Goal: Check status: Check status

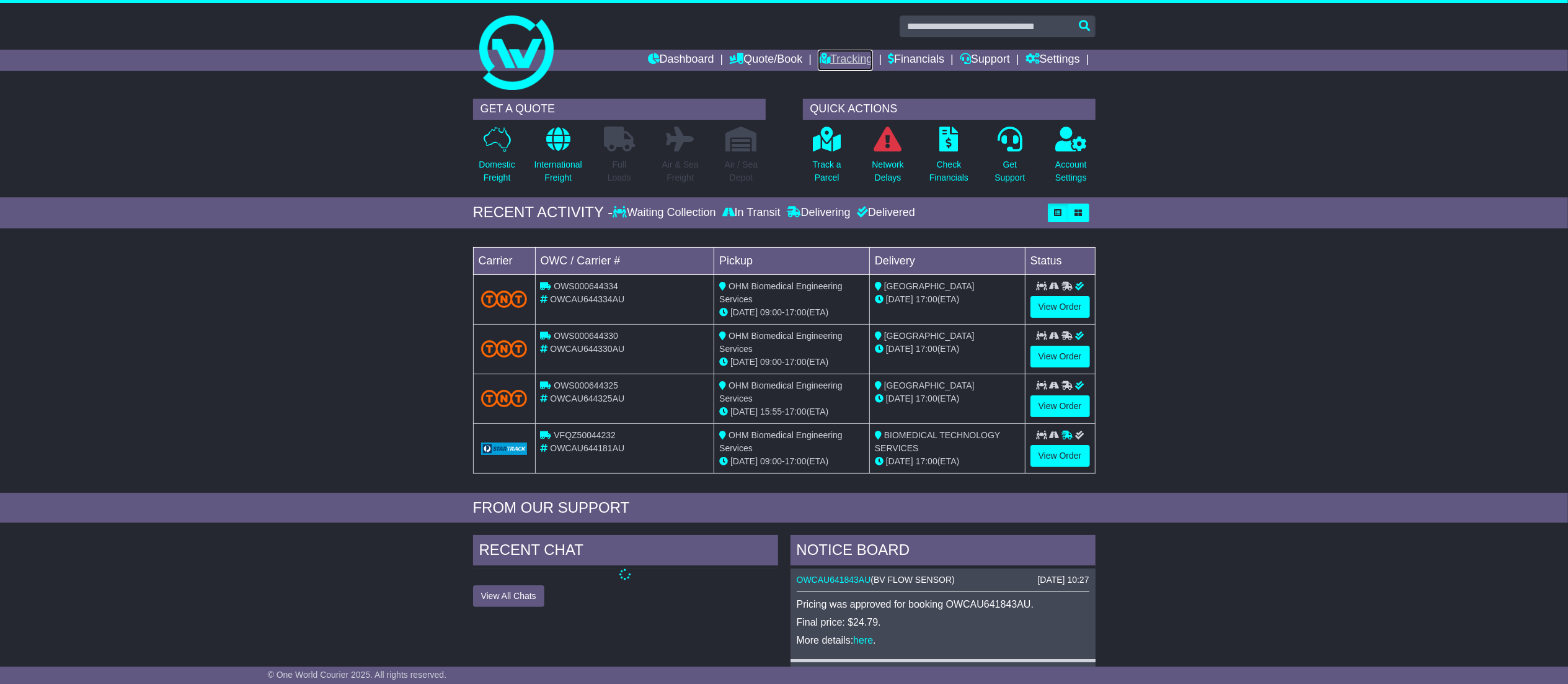
click at [849, 60] on link "Tracking" at bounding box center [845, 60] width 55 height 21
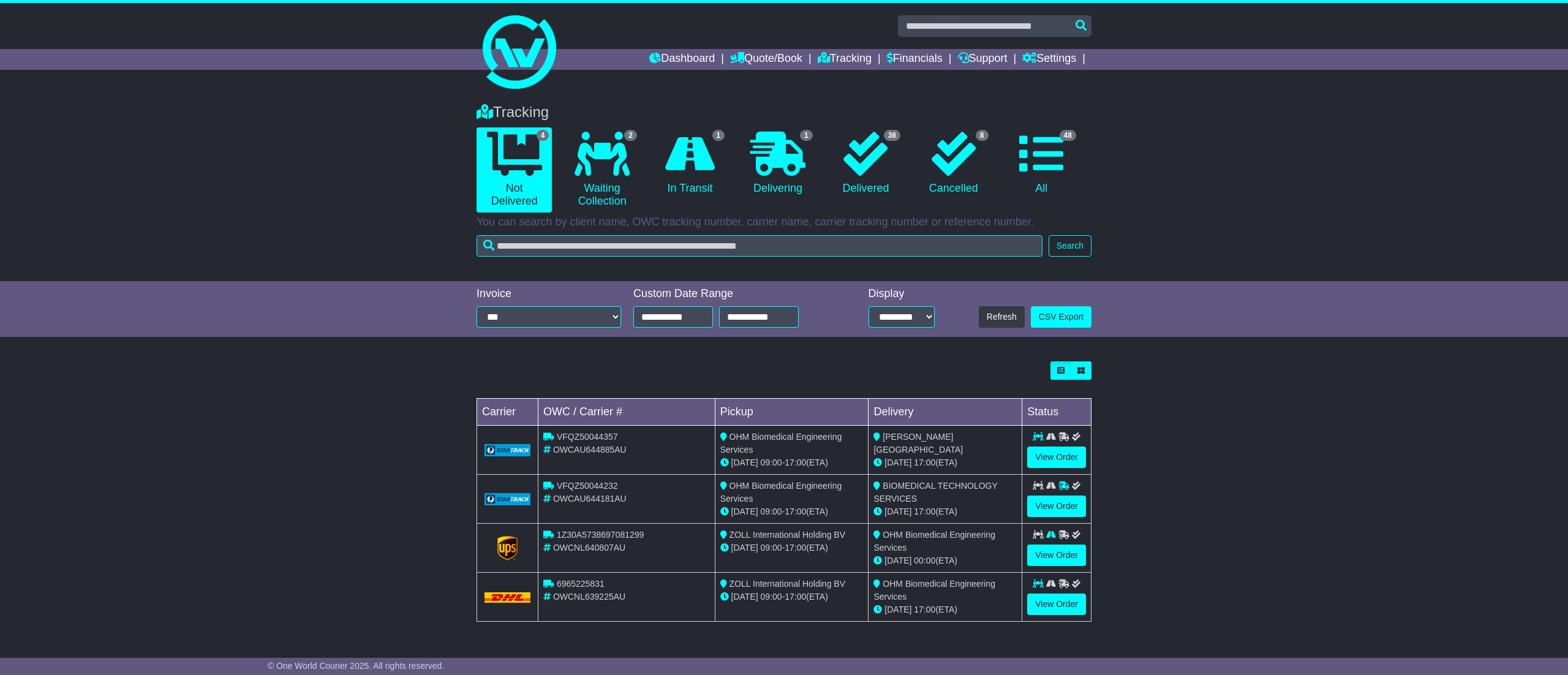
click at [625, 185] on link "2 Waiting Collection" at bounding box center [601, 170] width 75 height 85
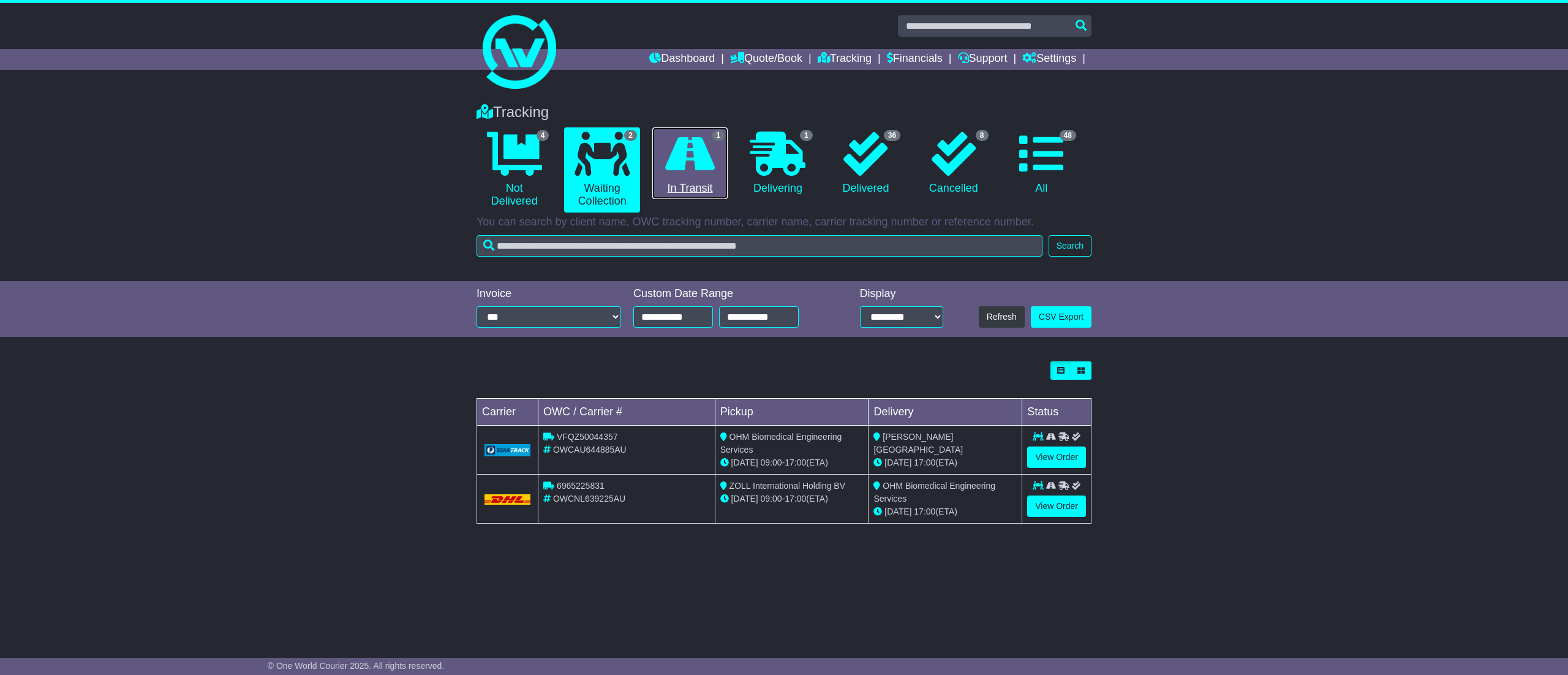
click at [683, 178] on link "1 In Transit" at bounding box center [690, 164] width 75 height 72
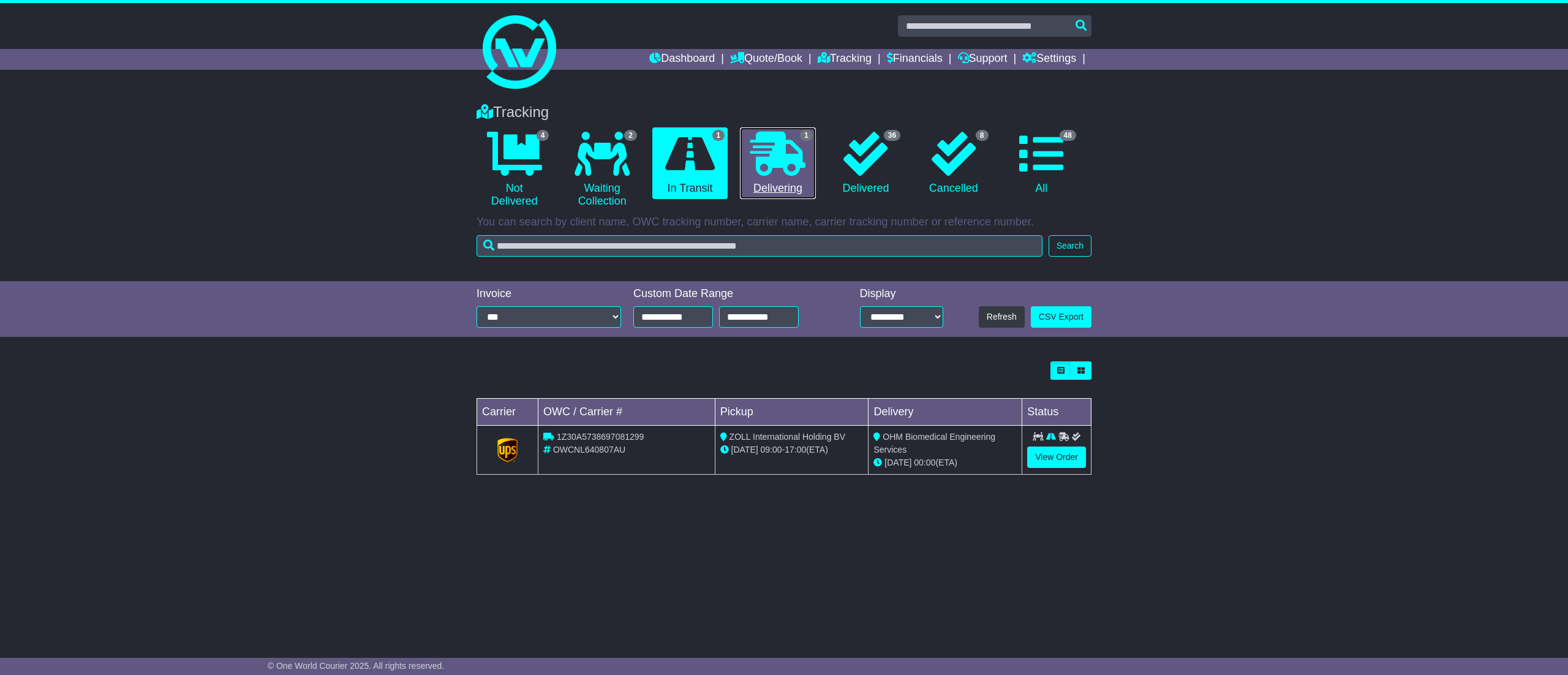
click at [790, 153] on icon at bounding box center [778, 153] width 55 height 44
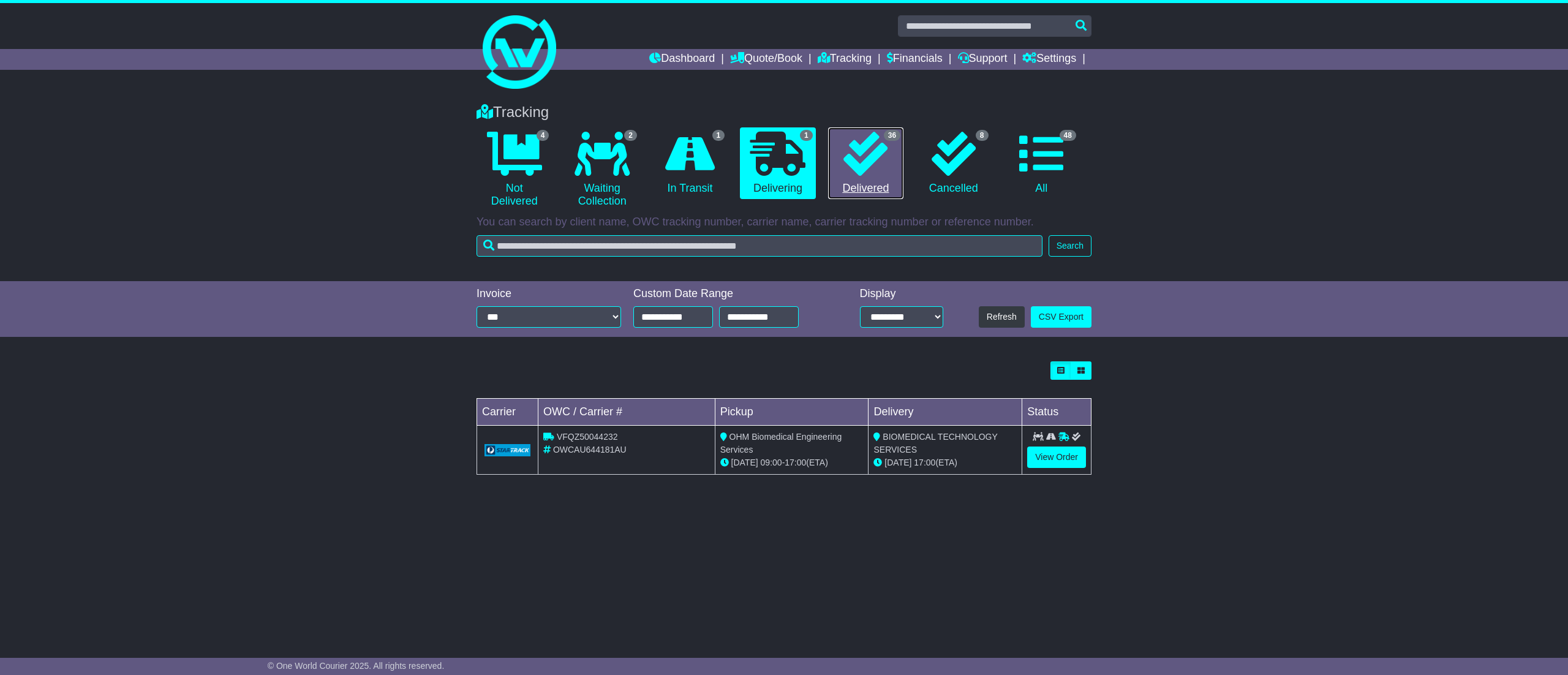
click at [859, 162] on icon at bounding box center [866, 153] width 44 height 44
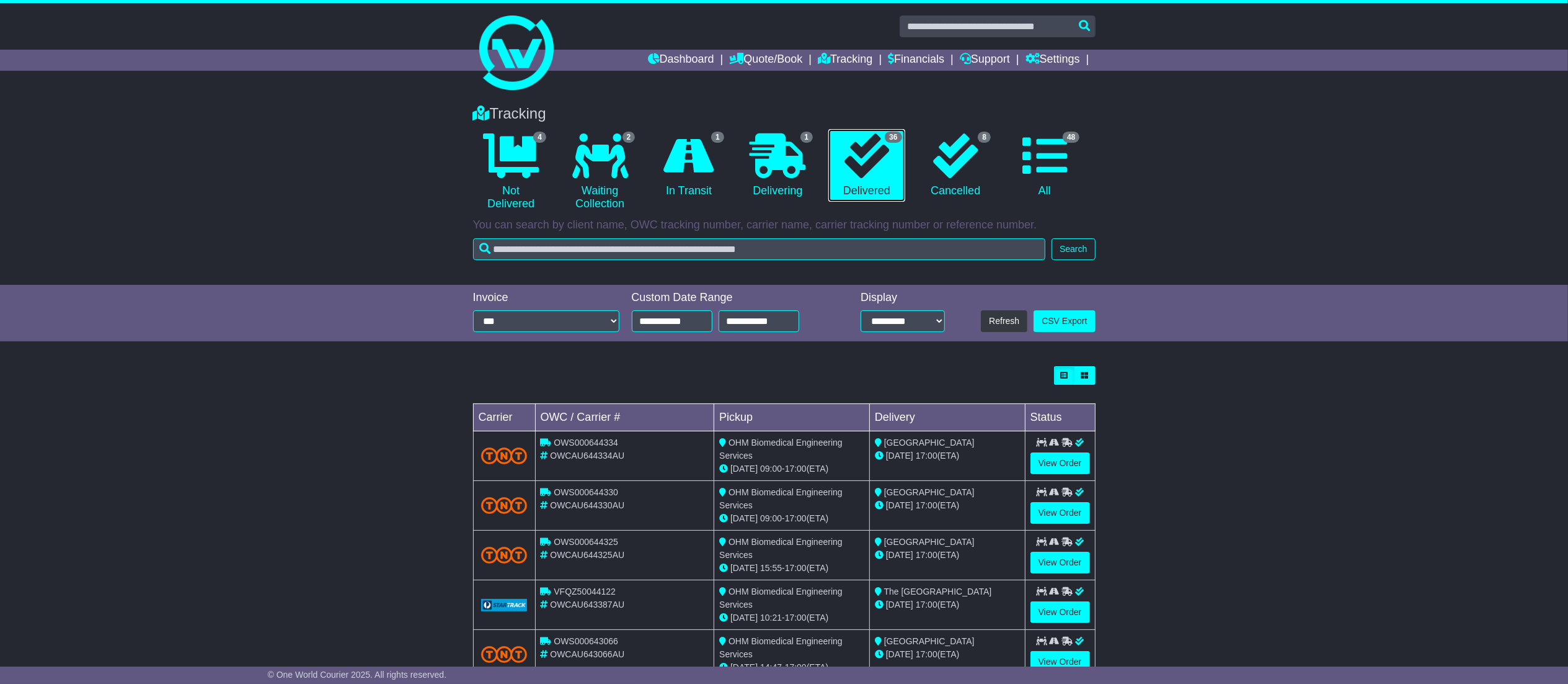
scroll to position [246, 0]
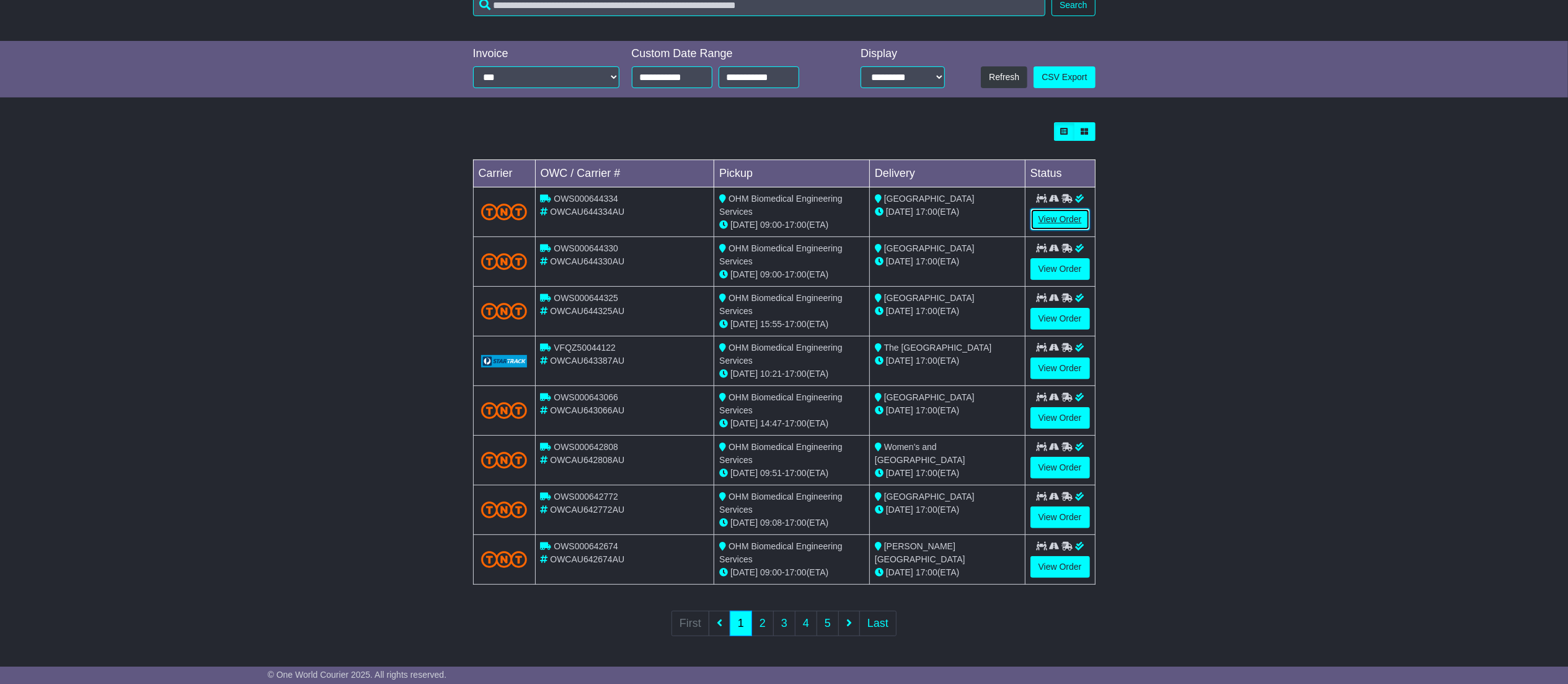
click at [1078, 211] on link "View Order" at bounding box center [1061, 219] width 60 height 22
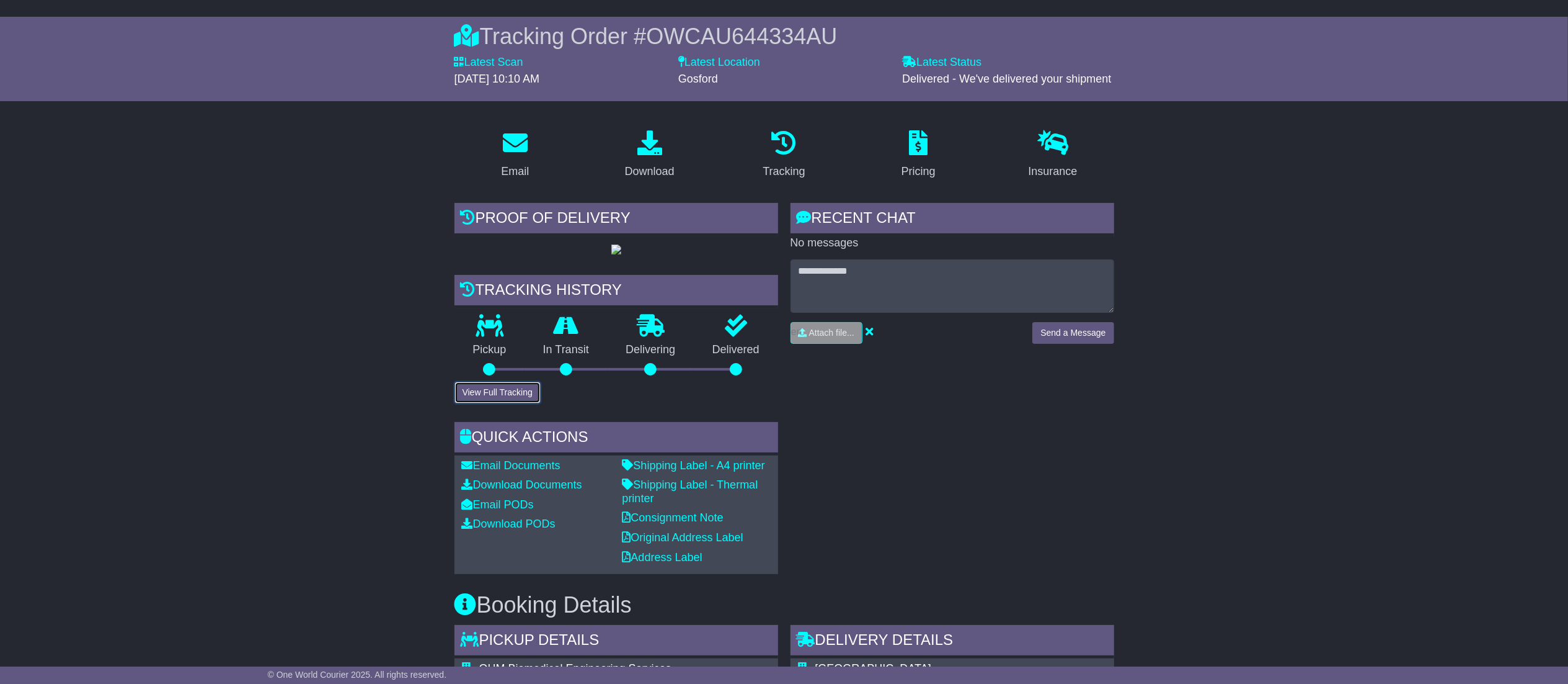
click at [490, 404] on button "View Full Tracking" at bounding box center [497, 392] width 86 height 22
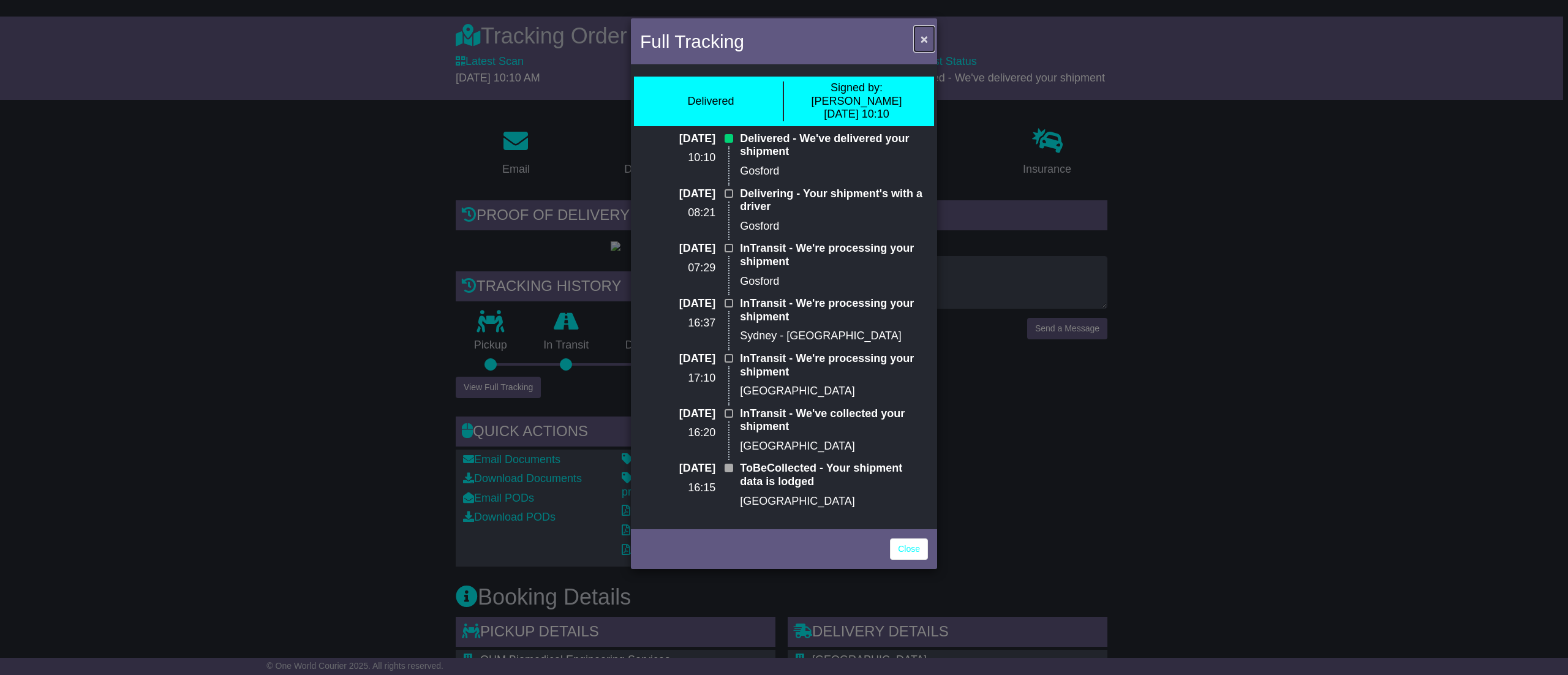
click at [924, 38] on span "×" at bounding box center [925, 38] width 7 height 14
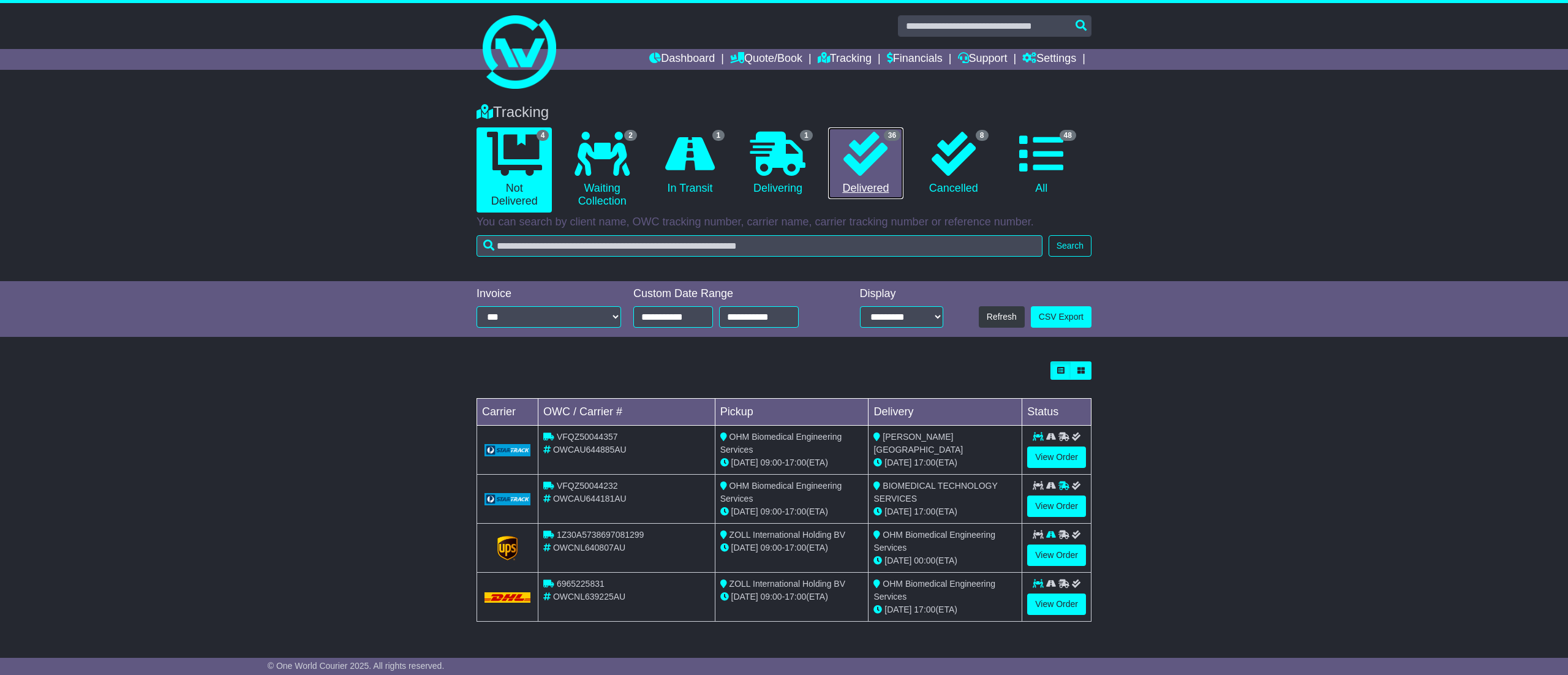
click at [892, 171] on link "36 Delivered" at bounding box center [866, 164] width 75 height 72
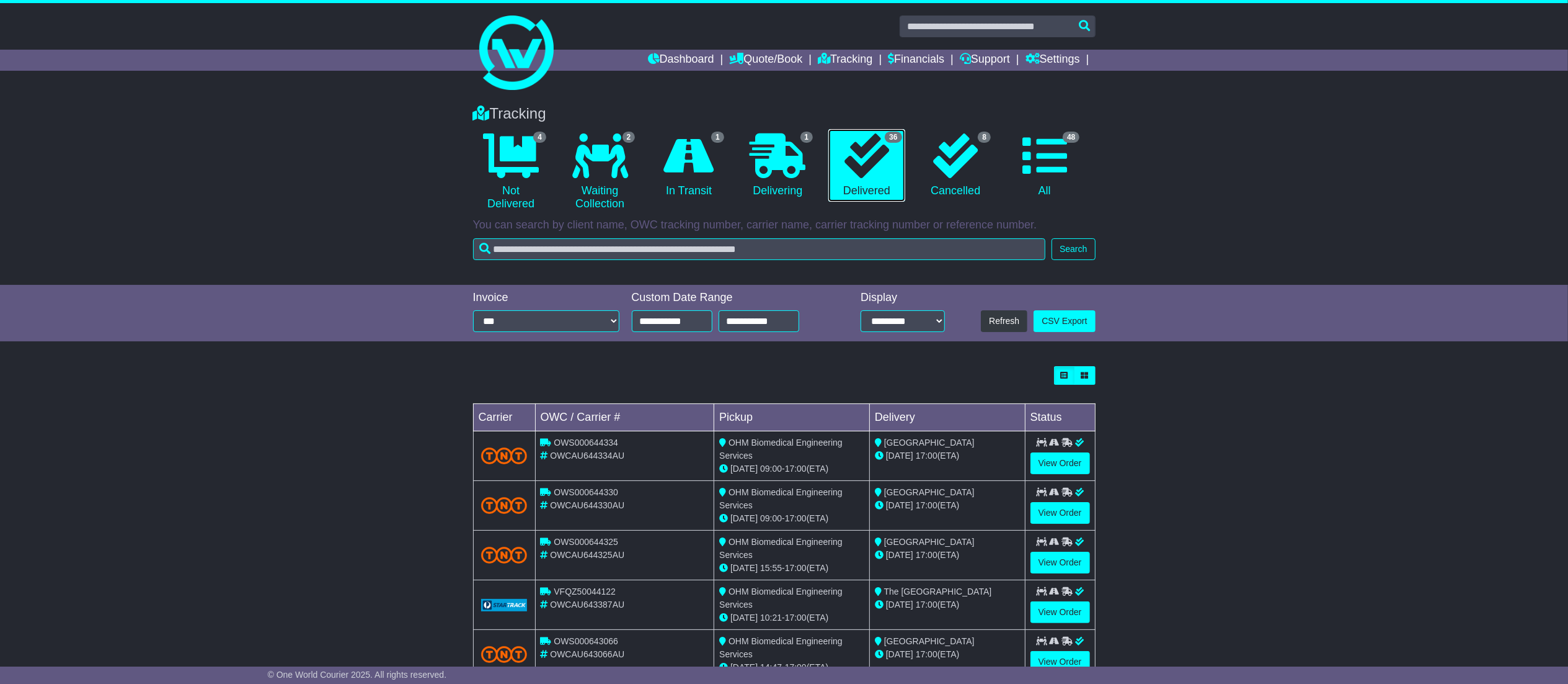
scroll to position [246, 0]
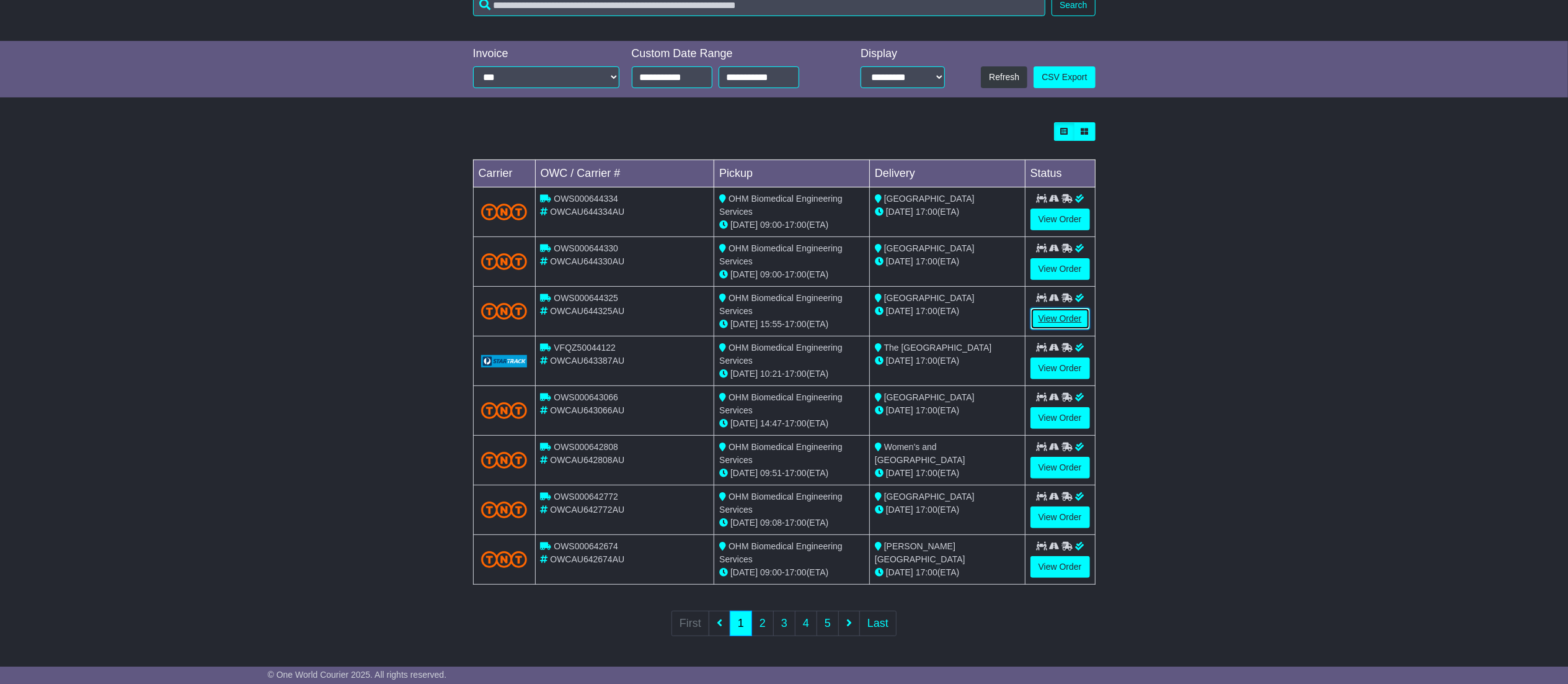
click at [1065, 322] on link "View Order" at bounding box center [1061, 318] width 60 height 22
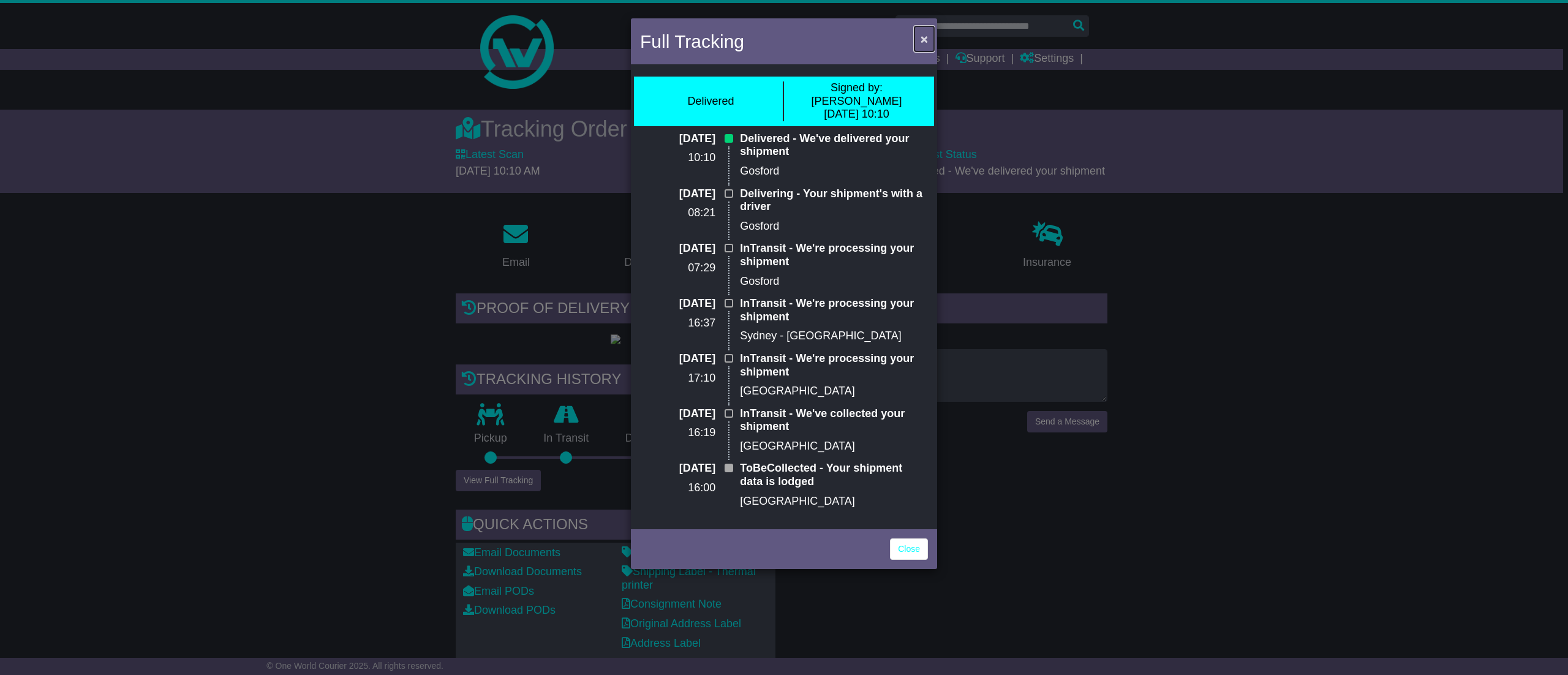
click at [927, 37] on span "×" at bounding box center [925, 38] width 7 height 14
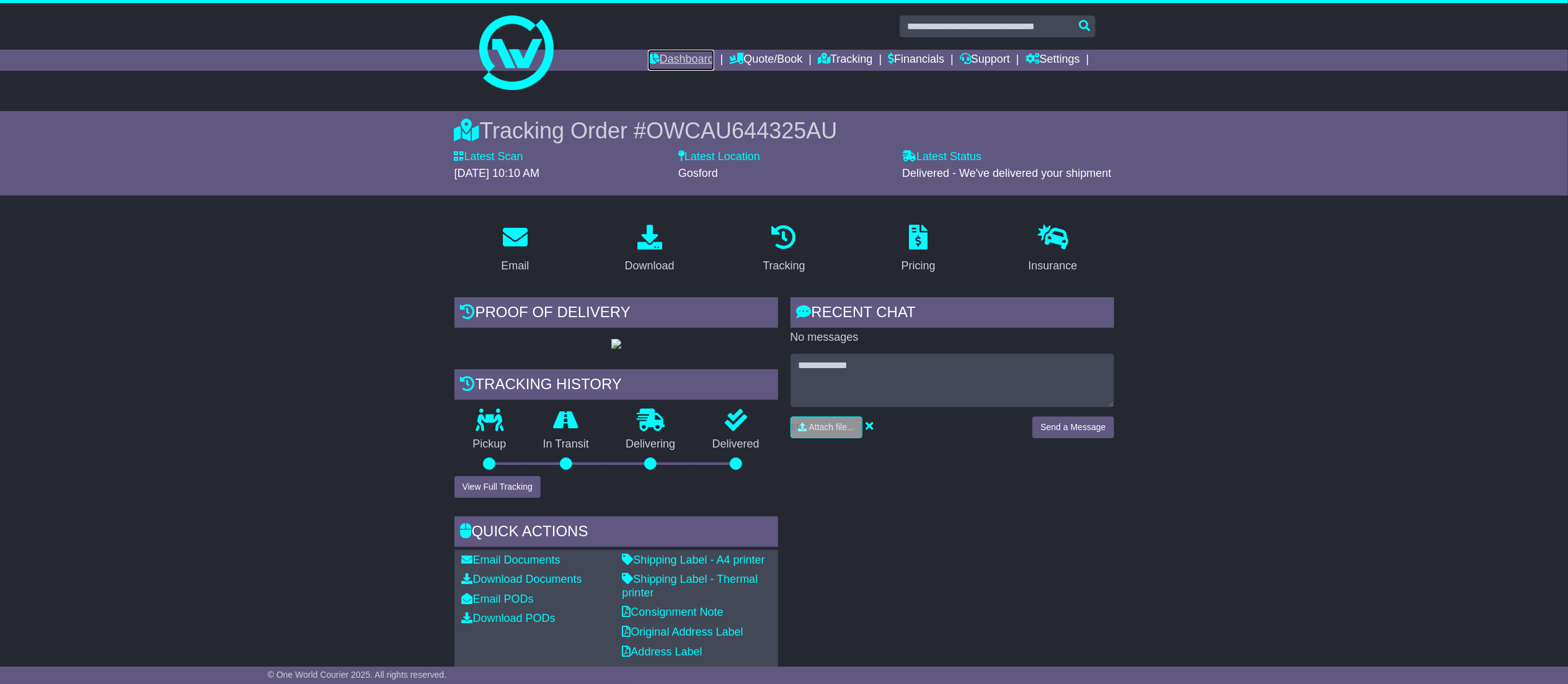
click at [648, 49] on link "Dashboard" at bounding box center [681, 60] width 66 height 21
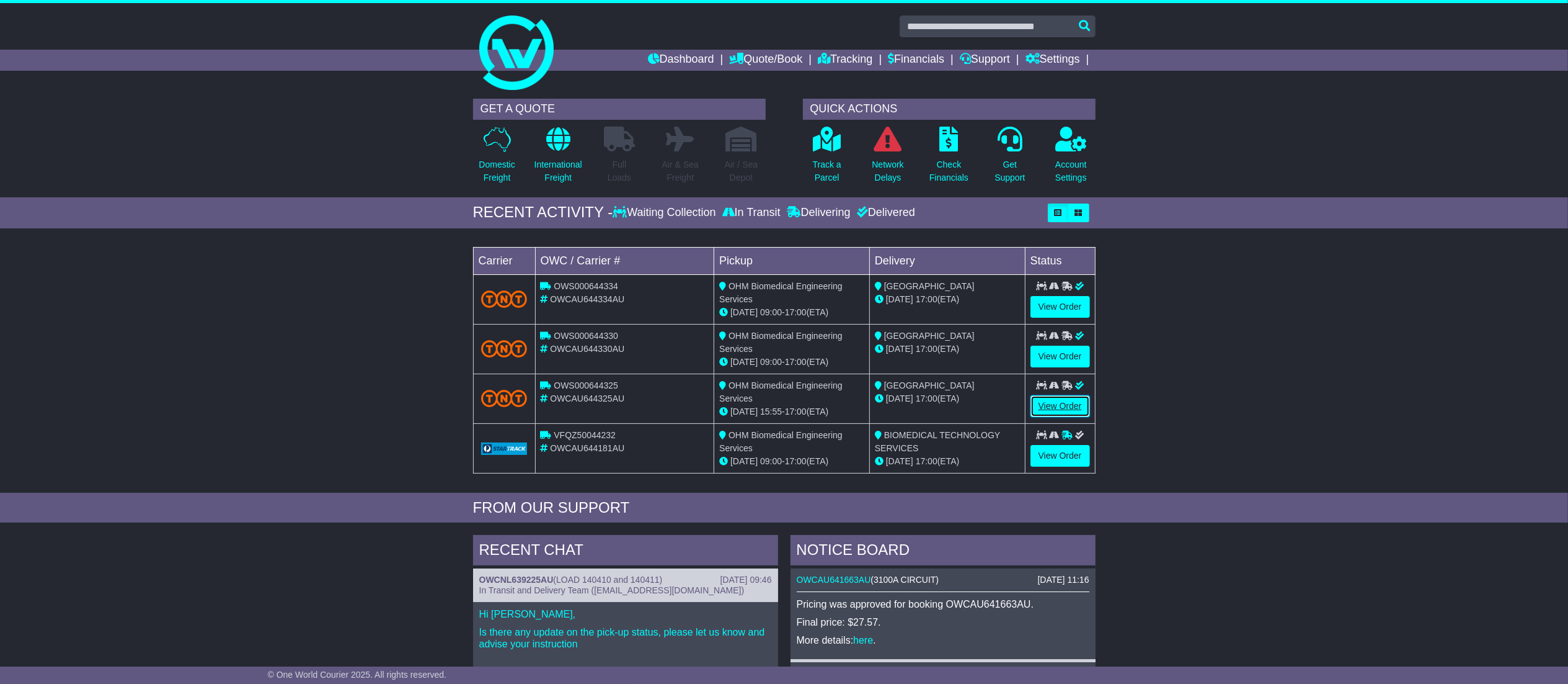
click at [1077, 411] on link "View Order" at bounding box center [1061, 406] width 60 height 22
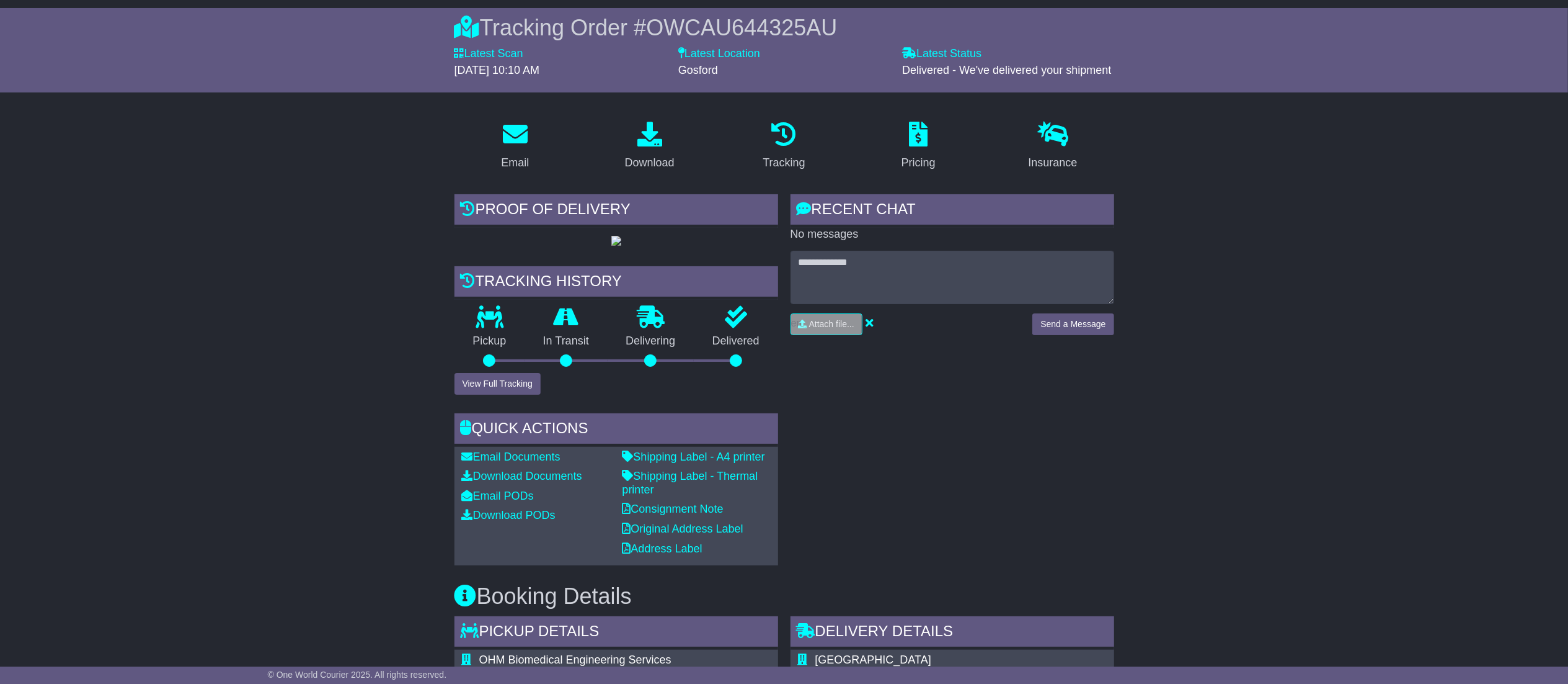
scroll to position [142, 0]
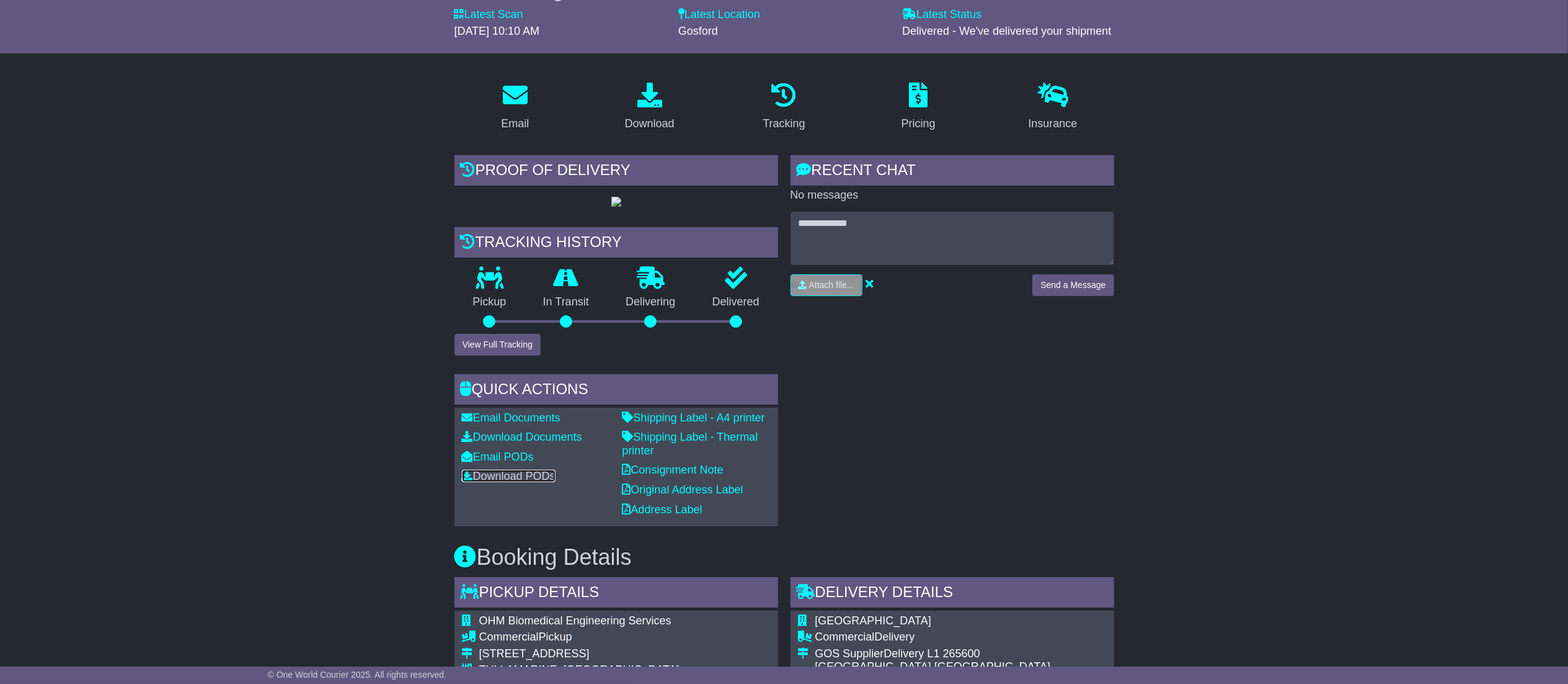
click at [513, 482] on link "Download PODs" at bounding box center [508, 475] width 93 height 13
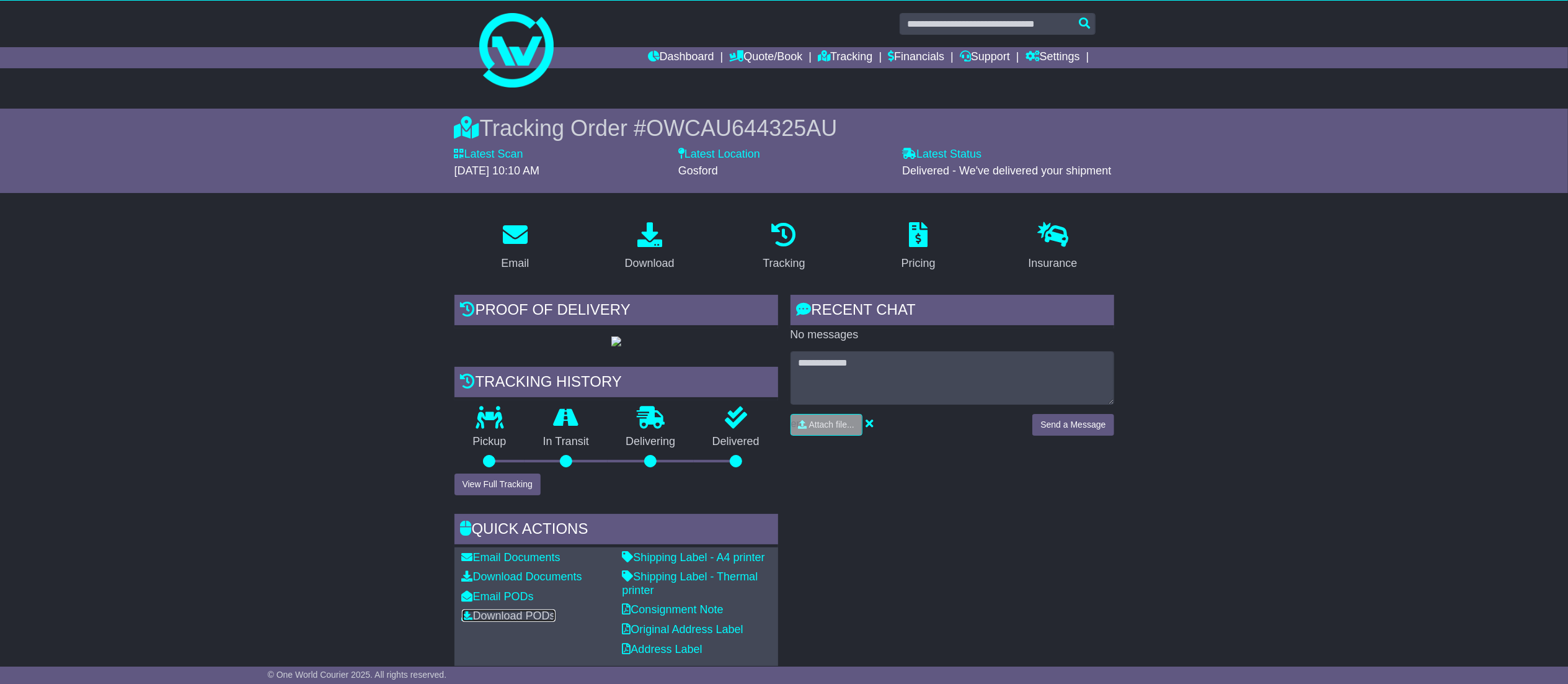
scroll to position [0, 0]
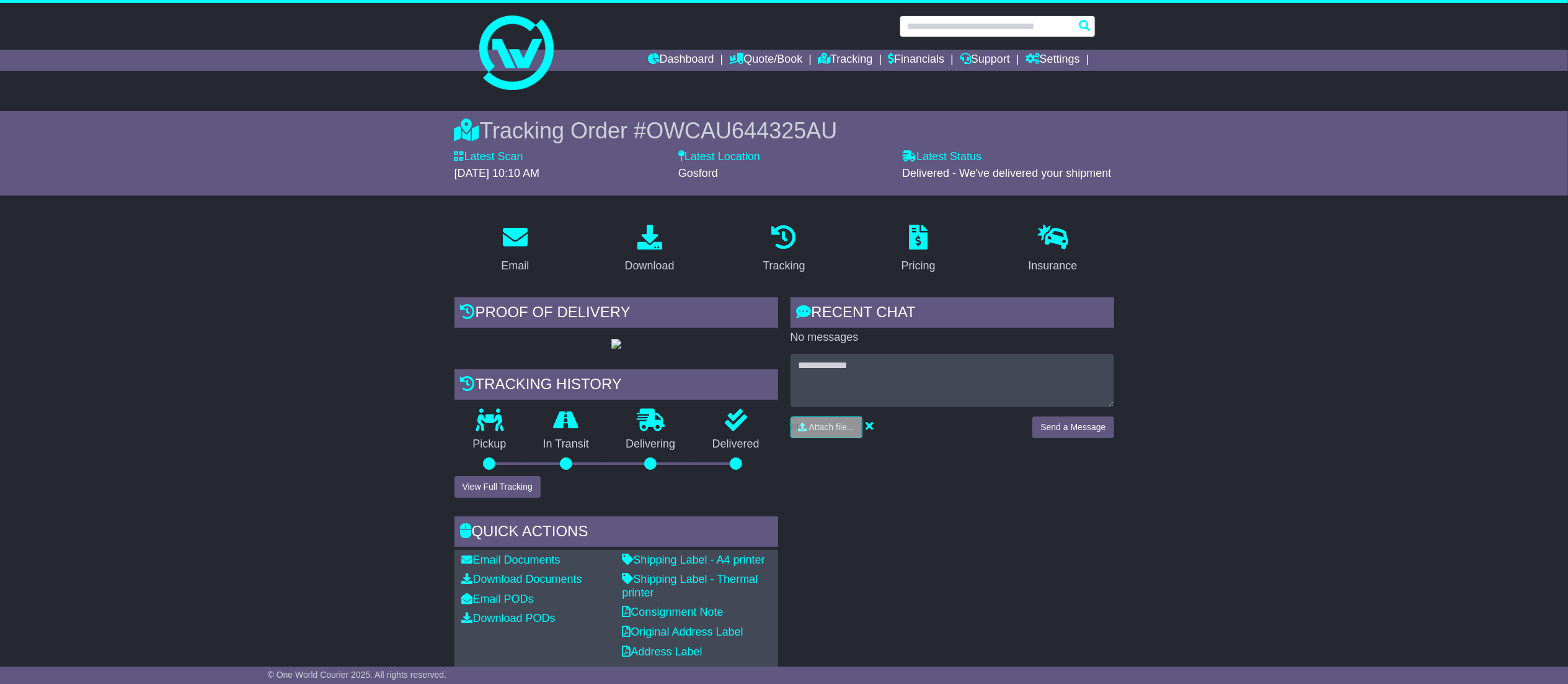
click at [985, 28] on input "text" at bounding box center [997, 26] width 196 height 22
paste input "**********"
type input "**********"
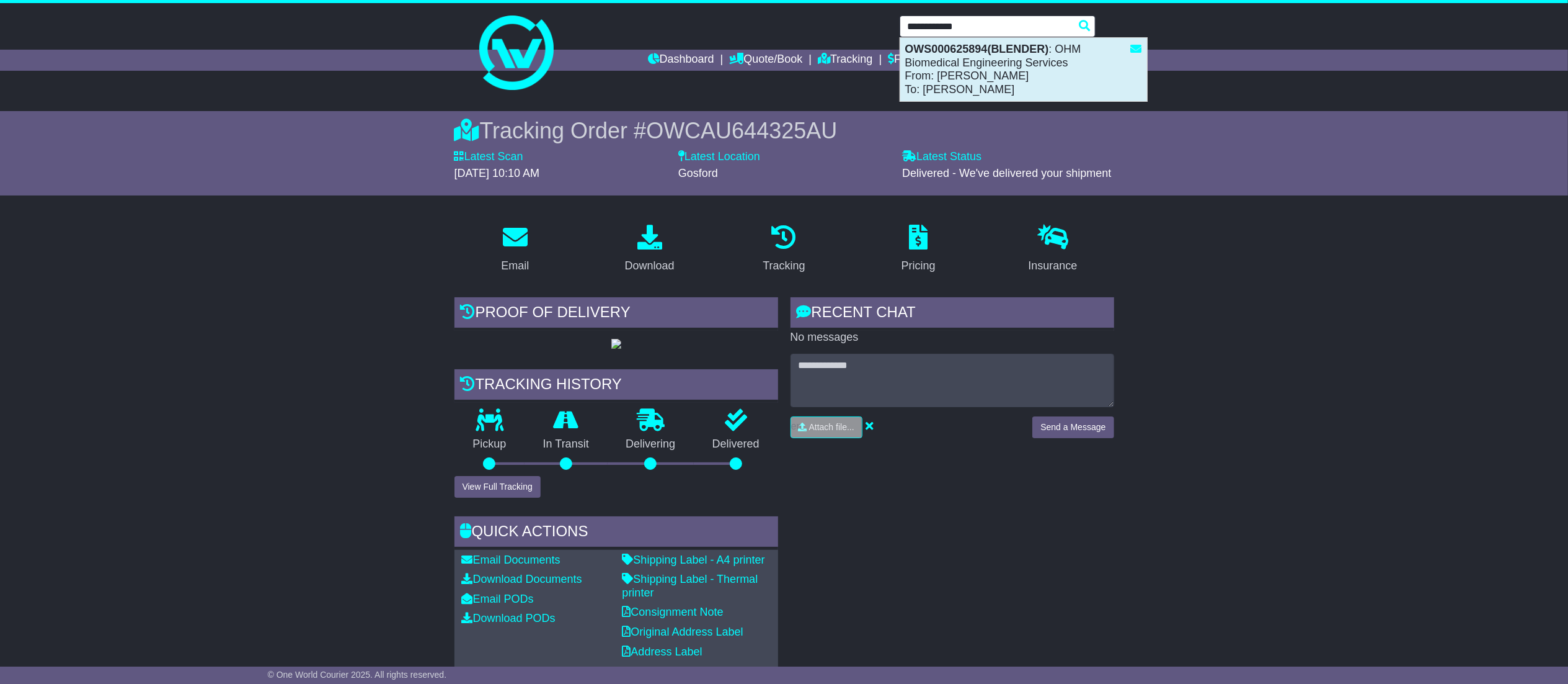
click at [976, 68] on div "OWS000625894(BLENDER) : OHM Biomedical Engineering Services From: [PERSON_NAME]…" at bounding box center [1023, 70] width 247 height 64
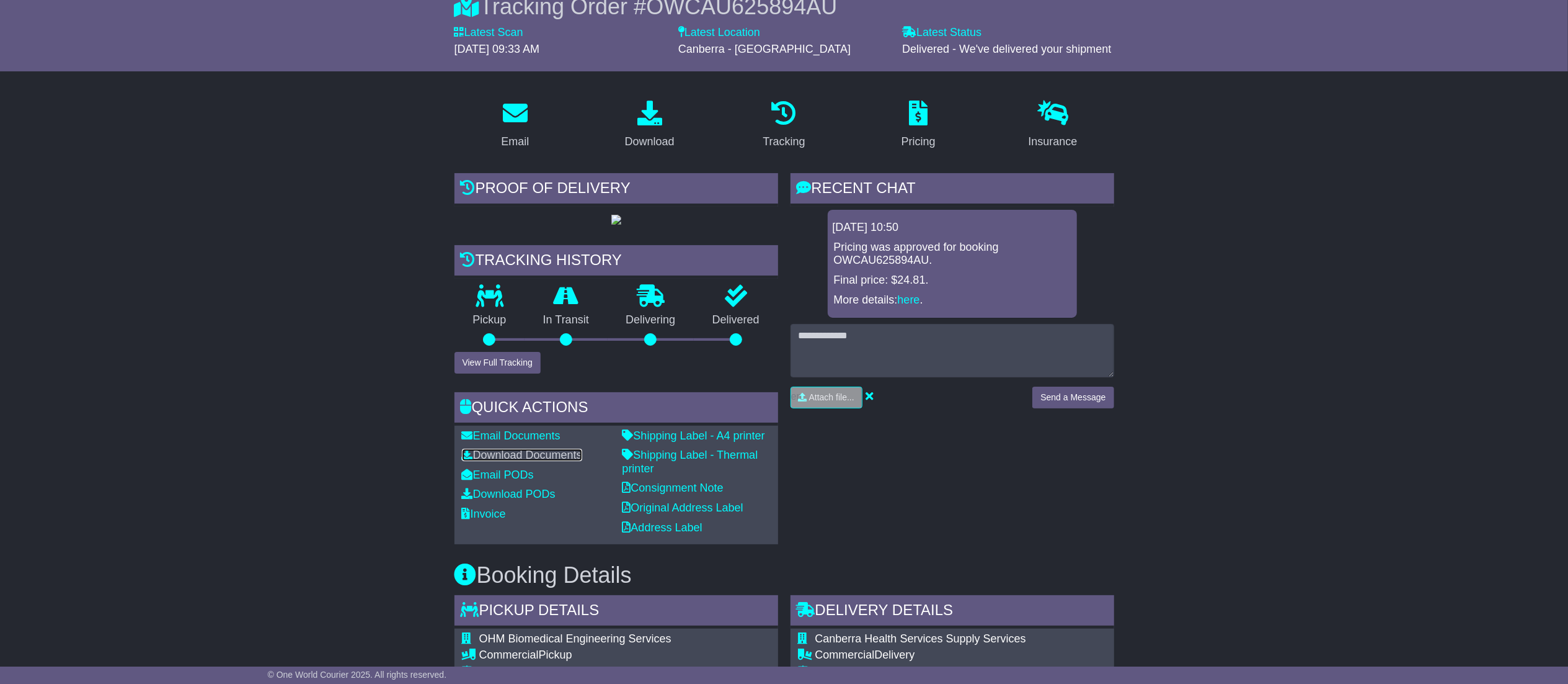
click at [539, 461] on link "Download Documents" at bounding box center [521, 455] width 120 height 13
click at [518, 500] on link "Download PODs" at bounding box center [508, 493] width 93 height 13
drag, startPoint x: 1565, startPoint y: 210, endPoint x: 1586, endPoint y: 130, distance: 82.7
click at [1567, 130] on html "[EMAIL_ADDRESS][DOMAIN_NAME] Logout [PERSON_NAME] [EMAIL_ADDRESS][DOMAIN_NAME] …" at bounding box center [784, 218] width 1568 height 684
drag, startPoint x: 1405, startPoint y: 327, endPoint x: 826, endPoint y: 132, distance: 611.0
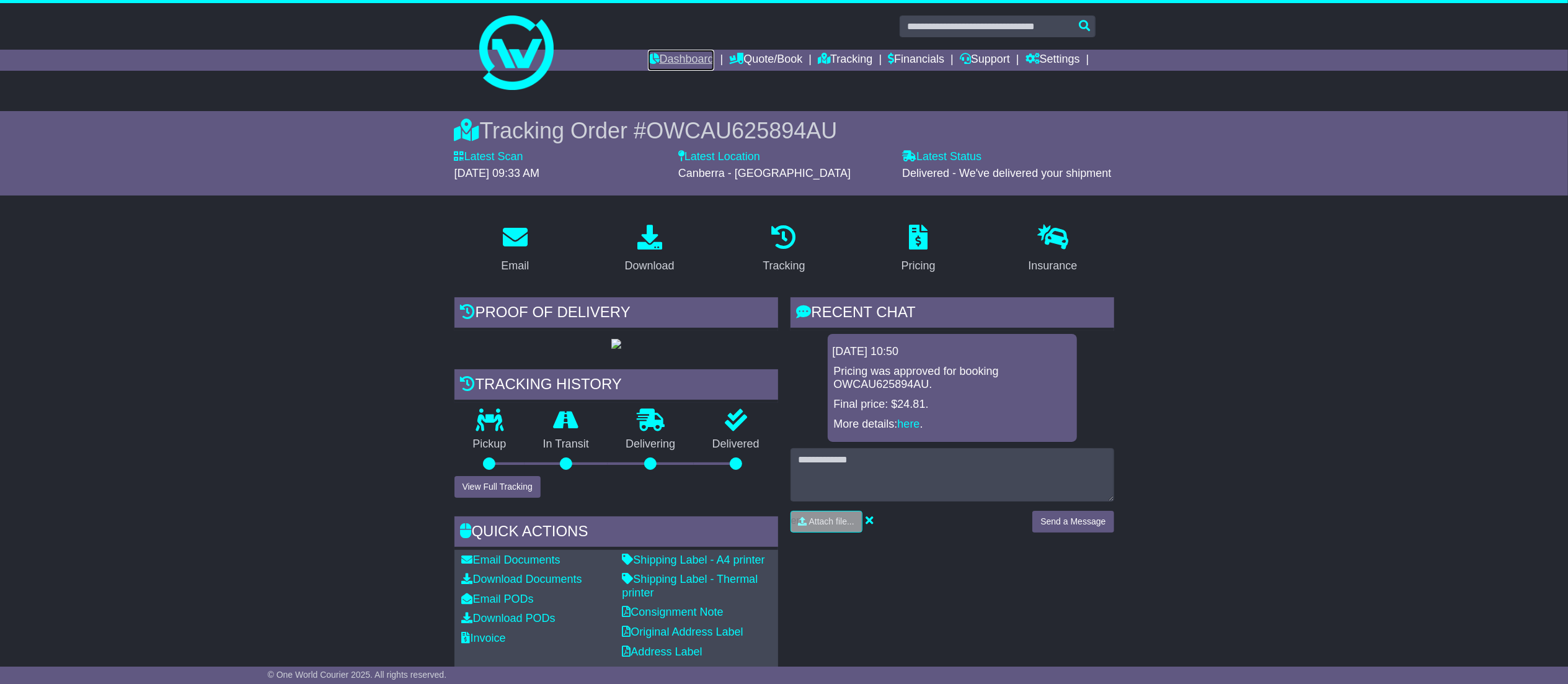
click at [648, 53] on icon at bounding box center [654, 58] width 12 height 11
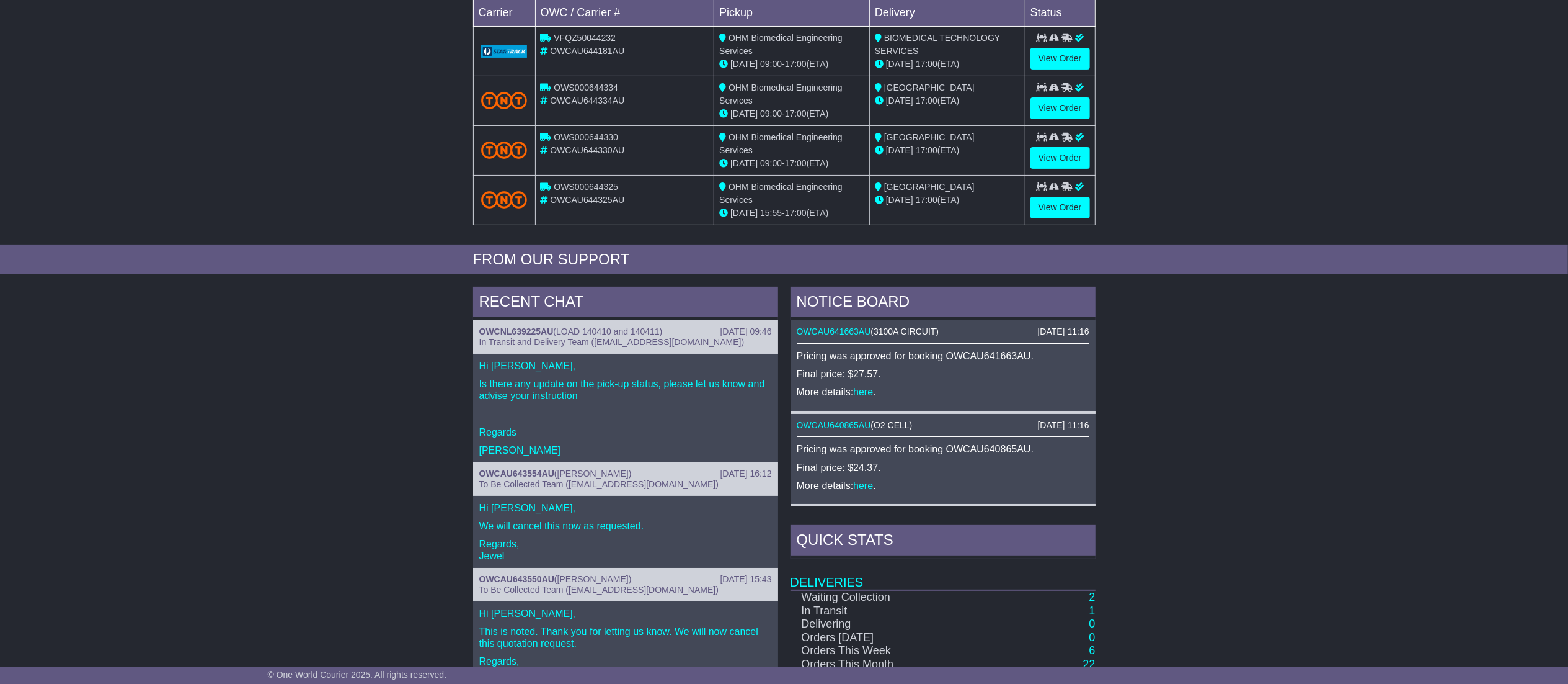
scroll to position [407, 0]
